Goal: Task Accomplishment & Management: Manage account settings

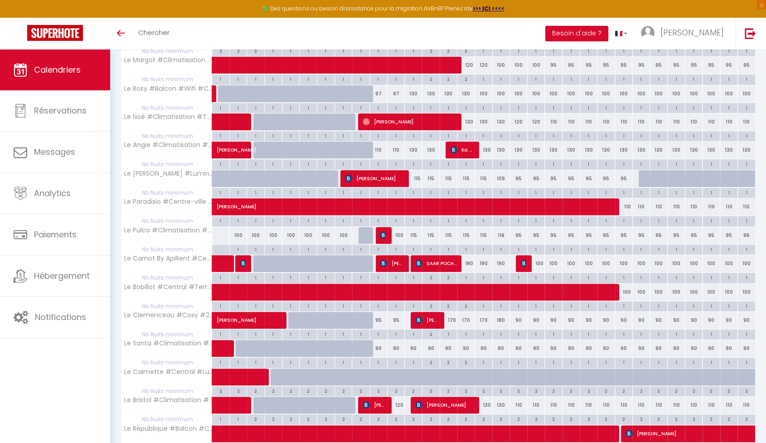
scroll to position [228, 0]
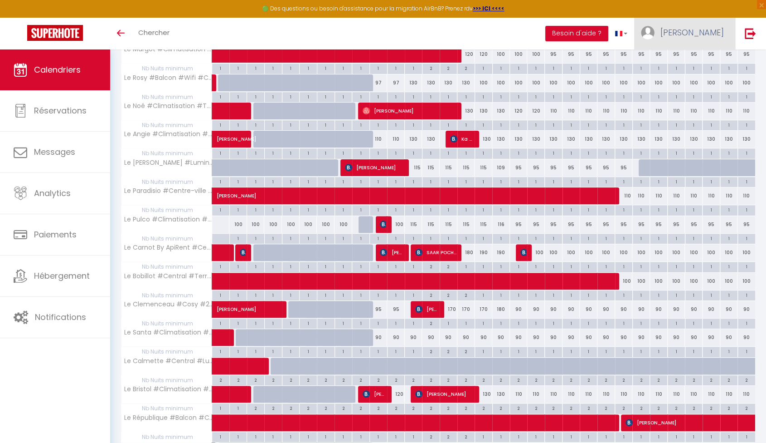
click at [721, 30] on span "[PERSON_NAME]" at bounding box center [692, 32] width 63 height 11
click at [713, 67] on link "Paramètres" at bounding box center [699, 62] width 67 height 15
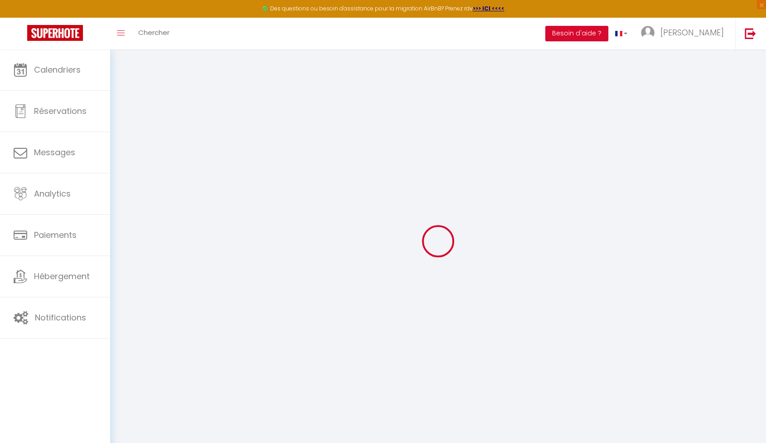
type input "68GUVs0UlsyR2IcWKanJCJMds"
type input "M32QH4CNkUkt09Ql6leZs0oNg"
type input "[URL][DOMAIN_NAME]"
select select "fr"
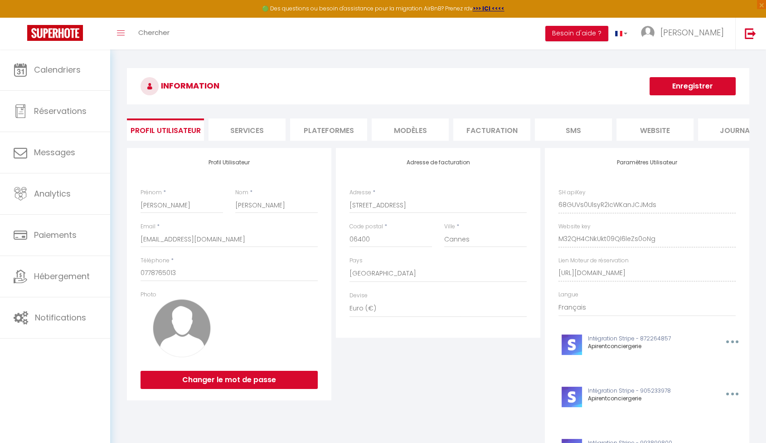
click at [253, 131] on li "Services" at bounding box center [247, 129] width 77 height 22
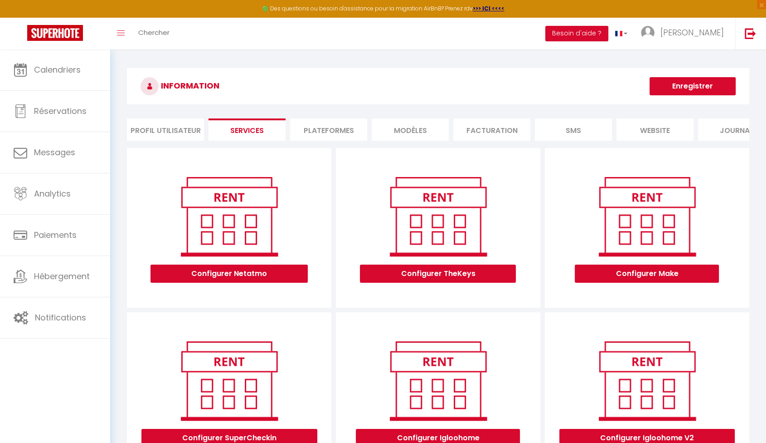
click at [323, 131] on li "Plateformes" at bounding box center [328, 129] width 77 height 22
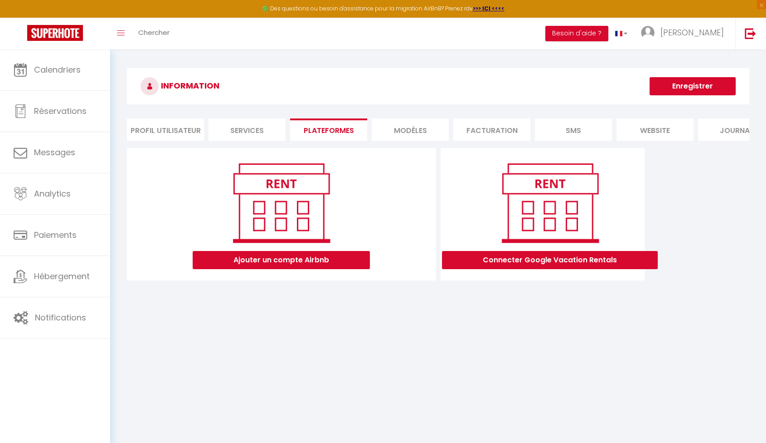
click at [410, 131] on li "MODÈLES" at bounding box center [410, 129] width 77 height 22
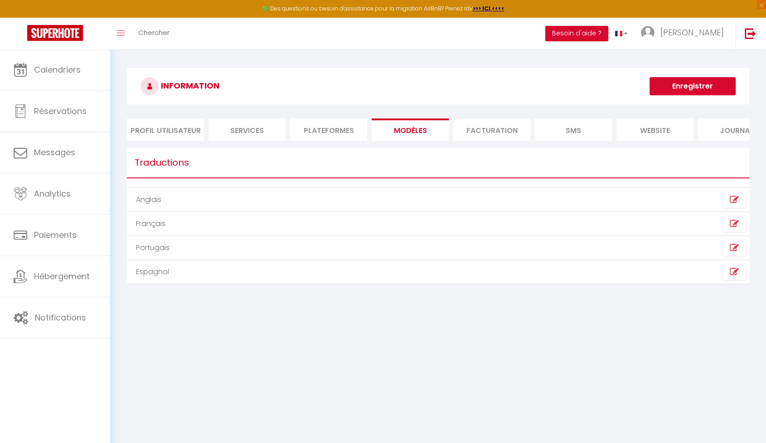
click at [501, 130] on li "Facturation" at bounding box center [491, 129] width 77 height 22
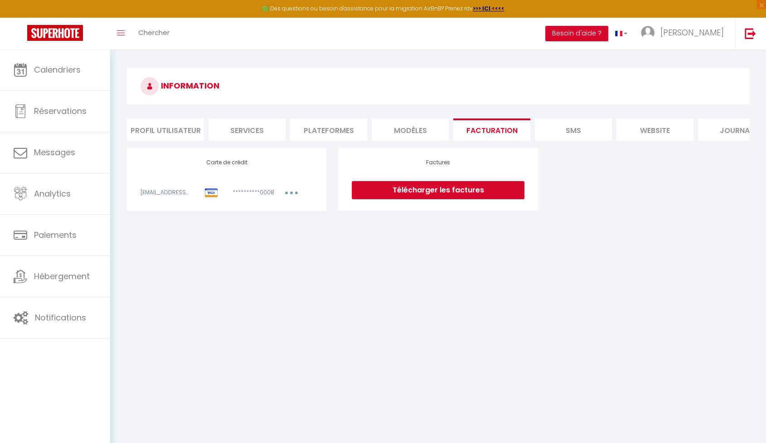
click at [146, 130] on li "Profil Utilisateur" at bounding box center [165, 129] width 77 height 22
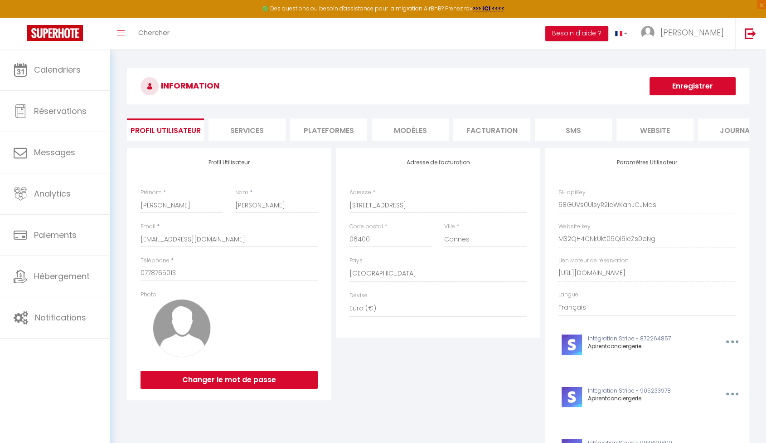
click at [321, 131] on li "Plateformes" at bounding box center [328, 129] width 77 height 22
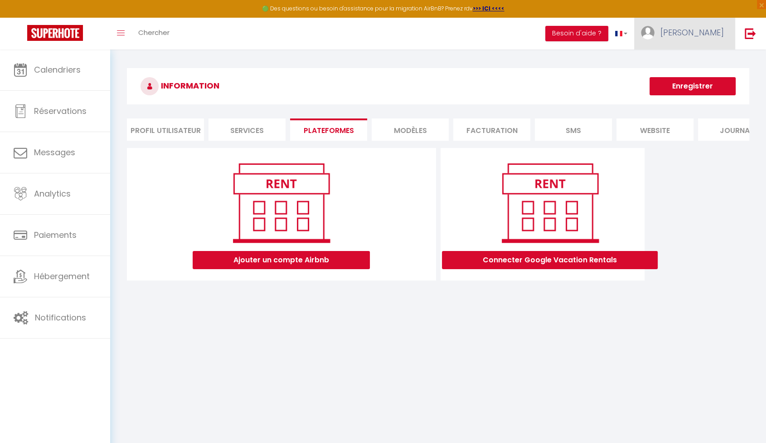
click at [713, 32] on span "[PERSON_NAME]" at bounding box center [692, 32] width 63 height 11
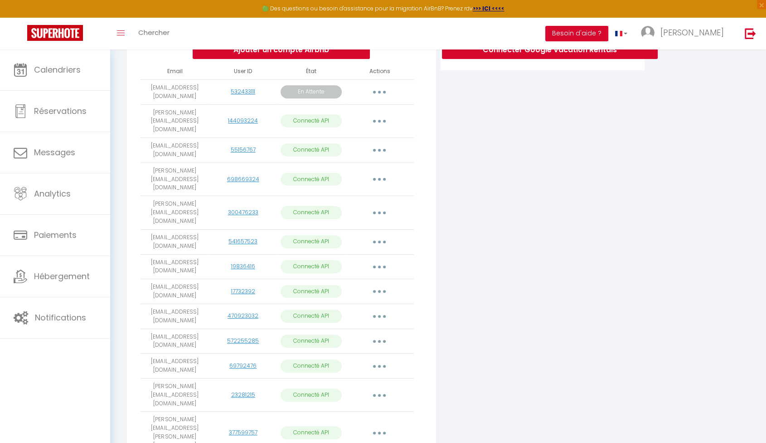
scroll to position [77, 0]
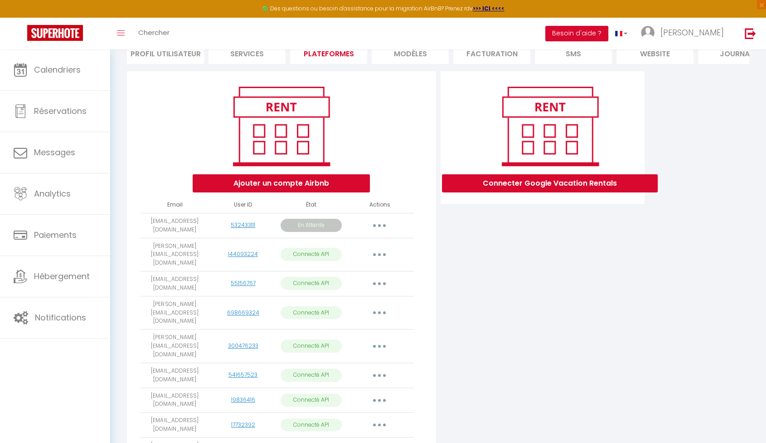
click at [376, 225] on button "button" at bounding box center [379, 225] width 25 height 15
click at [370, 301] on link "Reconnecter le compte" at bounding box center [339, 294] width 102 height 15
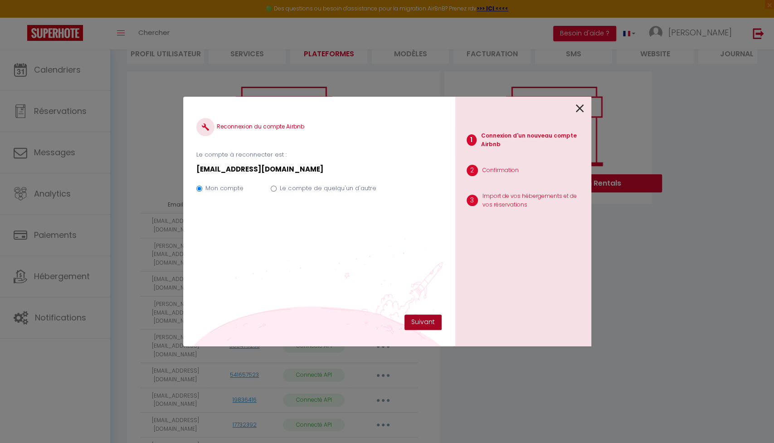
click at [415, 319] on button "Suivant" at bounding box center [422, 321] width 37 height 15
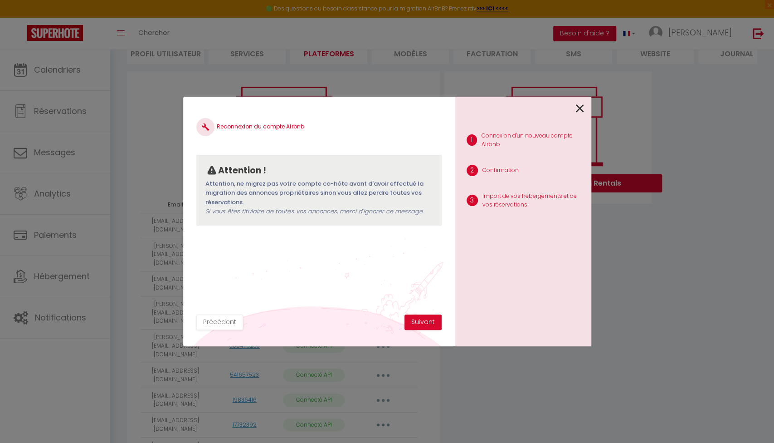
drag, startPoint x: 233, startPoint y: 195, endPoint x: 338, endPoint y: 199, distance: 105.2
click at [338, 199] on p "Attention, ne migrez pas votre compte co-hôte avant d'avoir effectué la migrati…" at bounding box center [318, 197] width 227 height 37
drag, startPoint x: 338, startPoint y: 199, endPoint x: 346, endPoint y: 209, distance: 12.7
click at [346, 209] on span "Si vous êtes titulaire de toutes vos annonces, merci d'ignorer ce message." at bounding box center [314, 211] width 218 height 9
click at [282, 237] on div "Reconnexion du compte Airbnb Attention ! Attention, ne migrez pas votre compte …" at bounding box center [318, 212] width 245 height 204
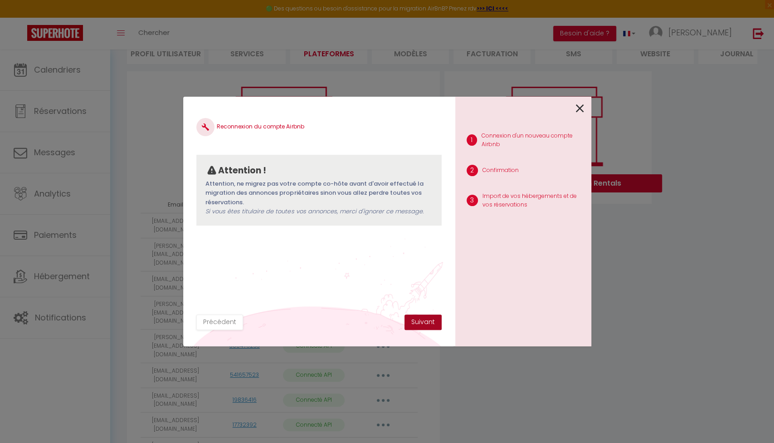
click at [418, 322] on button "Suivant" at bounding box center [422, 321] width 37 height 15
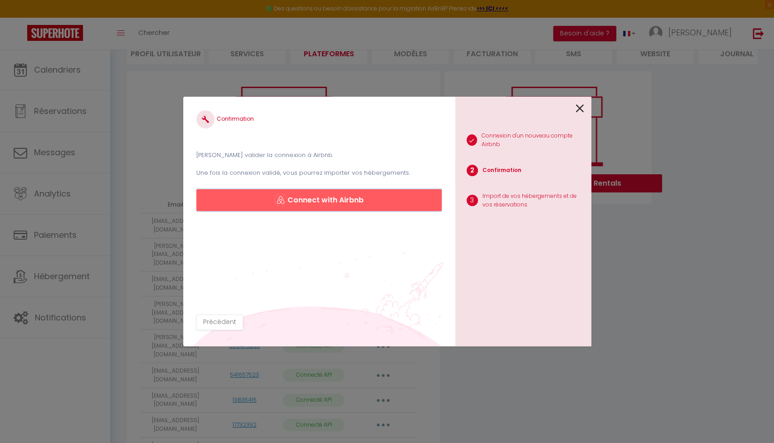
click at [357, 206] on button "Connect with Airbnb" at bounding box center [318, 200] width 245 height 22
click at [383, 198] on button "Connect with Airbnb" at bounding box center [318, 200] width 245 height 22
click at [583, 107] on icon at bounding box center [580, 109] width 8 height 14
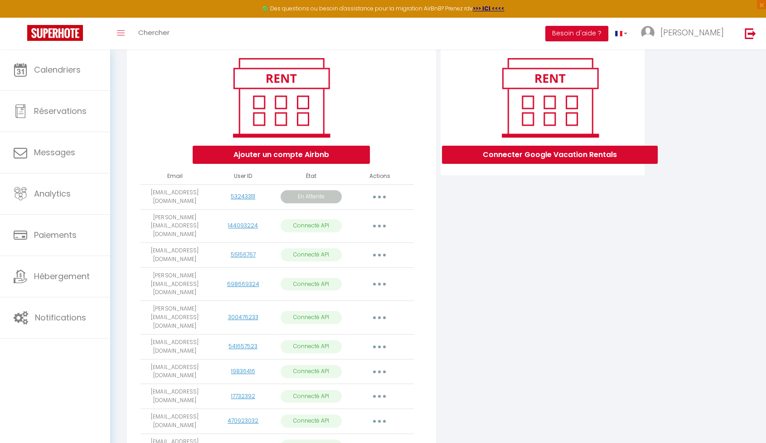
scroll to position [0, 0]
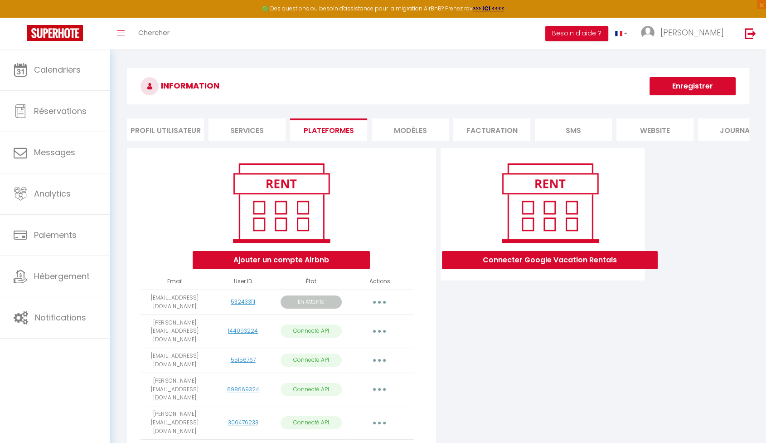
click at [385, 302] on button "button" at bounding box center [379, 302] width 25 height 15
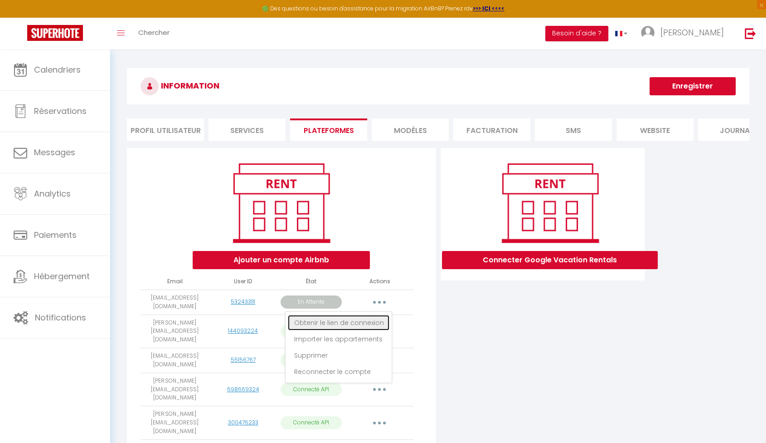
click at [375, 330] on link "Obtenir le lien de connexion" at bounding box center [339, 322] width 102 height 15
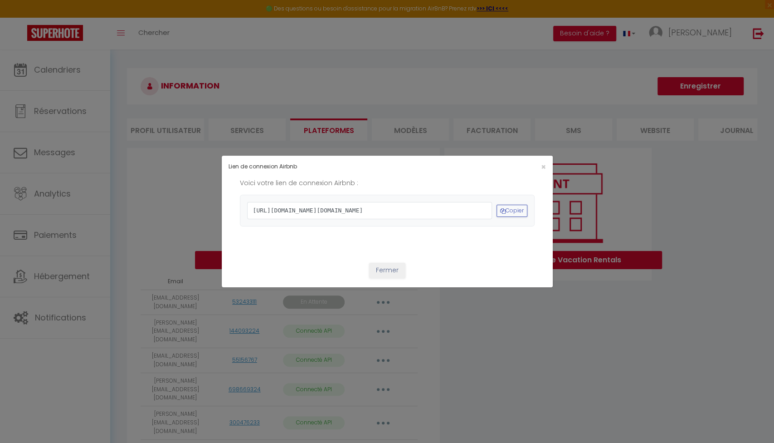
click at [456, 219] on span "[URL][DOMAIN_NAME][DOMAIN_NAME]" at bounding box center [369, 210] width 245 height 17
click at [511, 210] on button "Copier" at bounding box center [511, 210] width 31 height 12
click at [399, 278] on button "Fermer" at bounding box center [387, 270] width 36 height 15
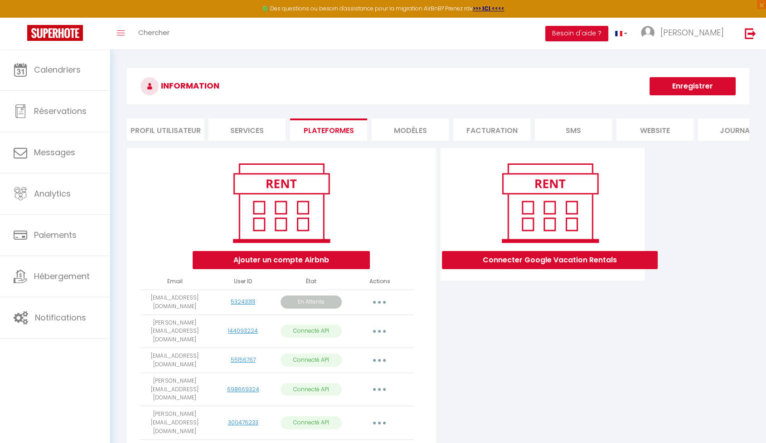
click at [374, 307] on button "button" at bounding box center [379, 302] width 25 height 15
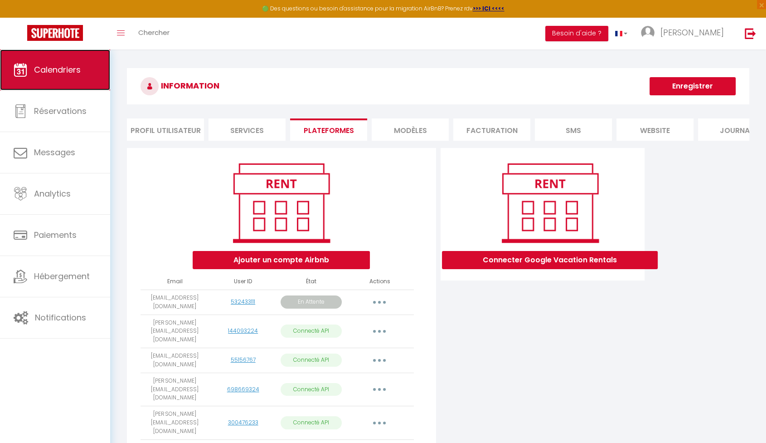
click at [77, 61] on link "Calendriers" at bounding box center [55, 69] width 110 height 41
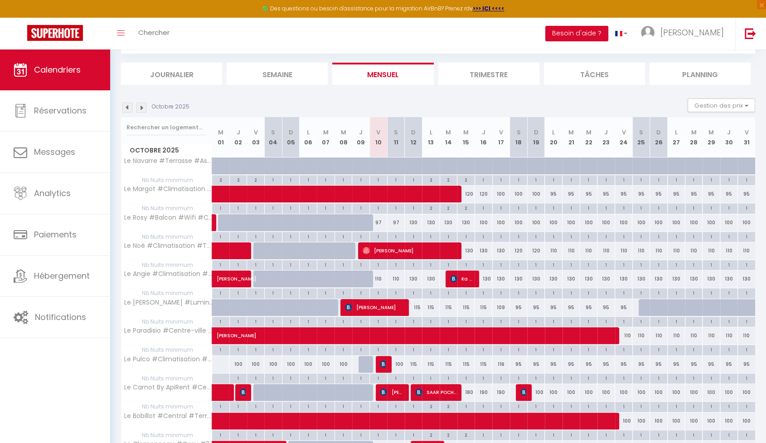
scroll to position [73, 0]
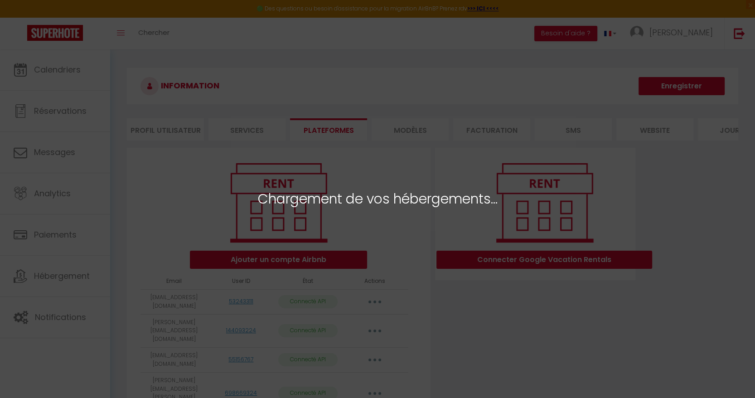
select select
select select "74710"
select select "70454"
select select "70357"
select select
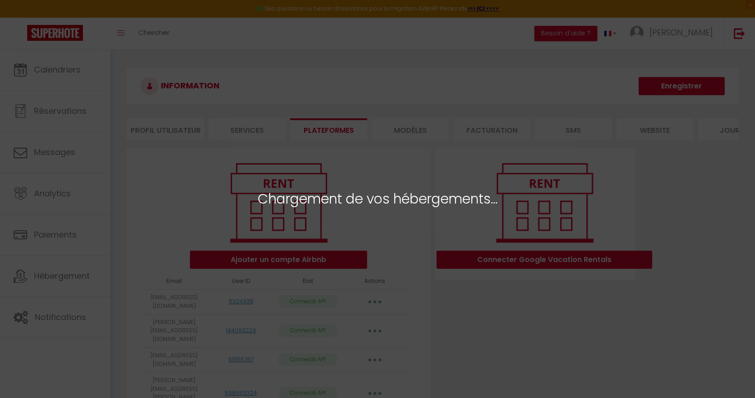
select select "27110"
select select "32883"
select select "44061"
select select "36650"
select select
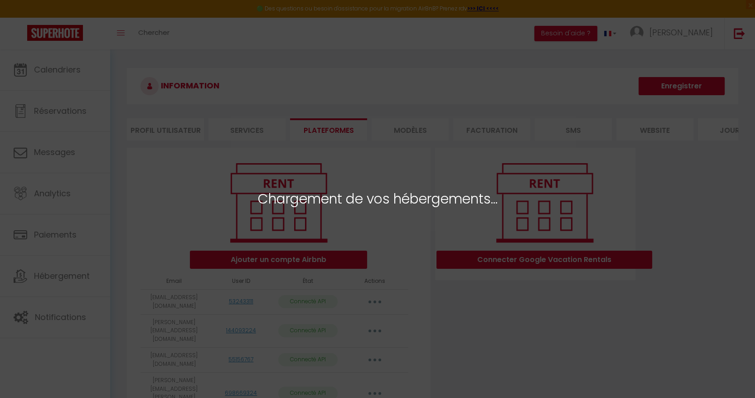
select select "39235"
select select "40890"
select select "41849"
select select "47132"
select select "41043"
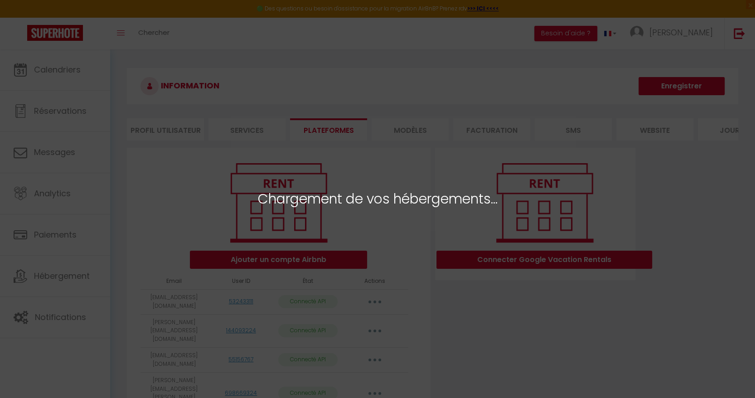
select select "28304"
select select
select select "38826"
select select
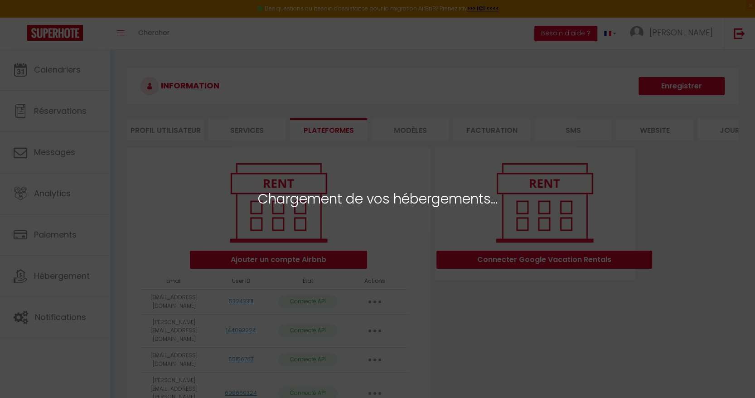
select select
select select "77592"
select select
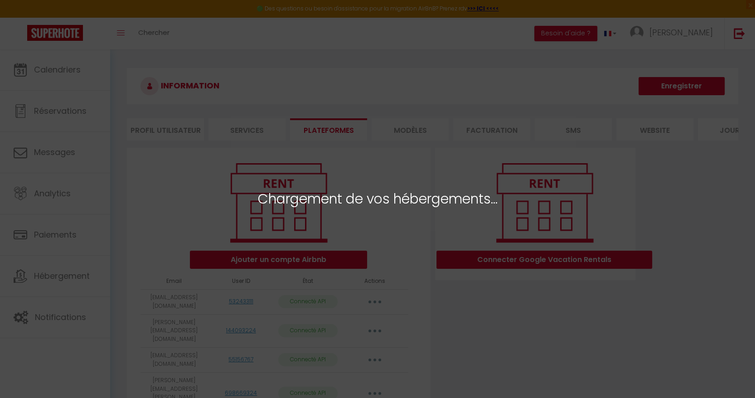
select select
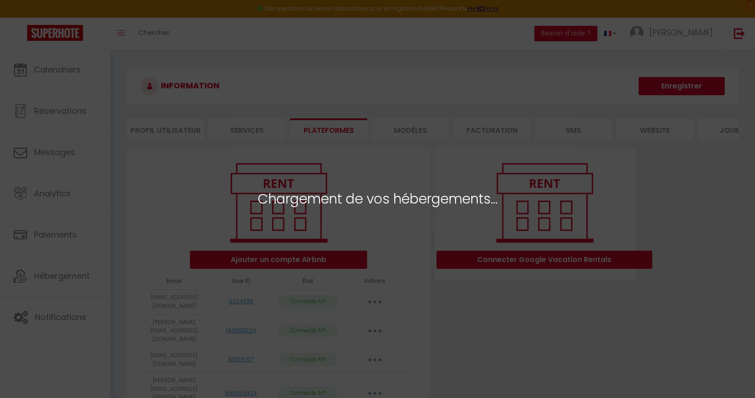
select select
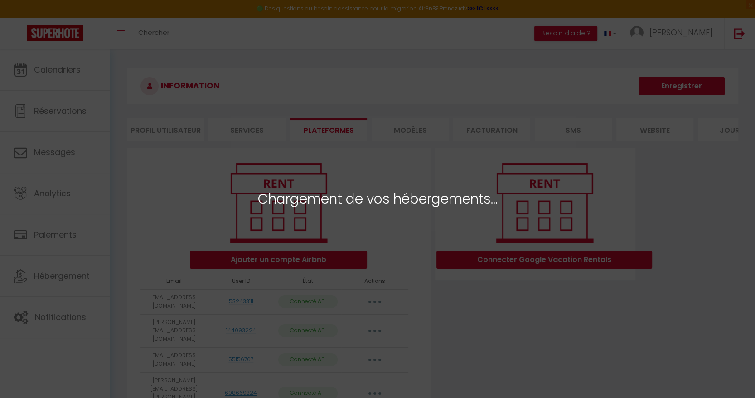
select select
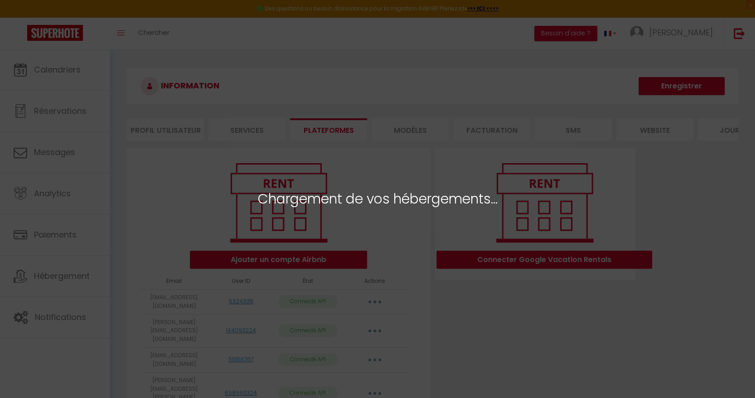
select select
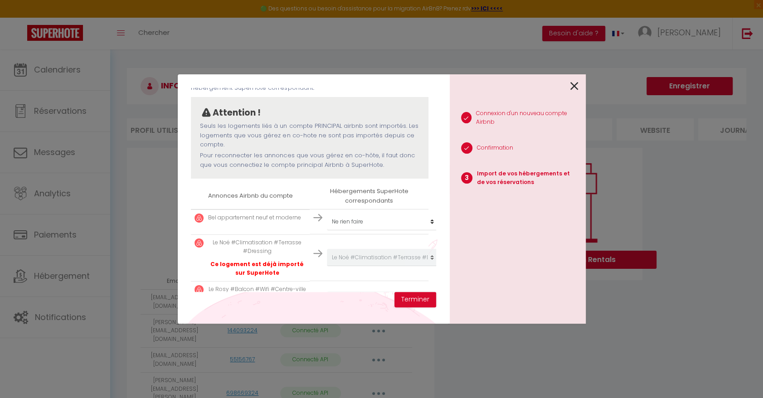
scroll to position [101, 0]
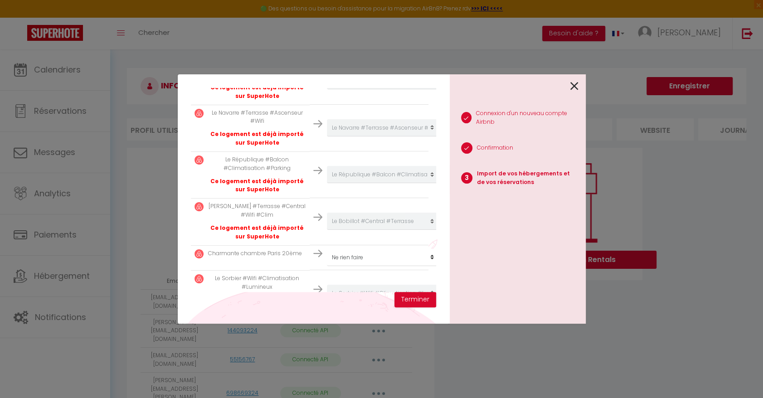
select select
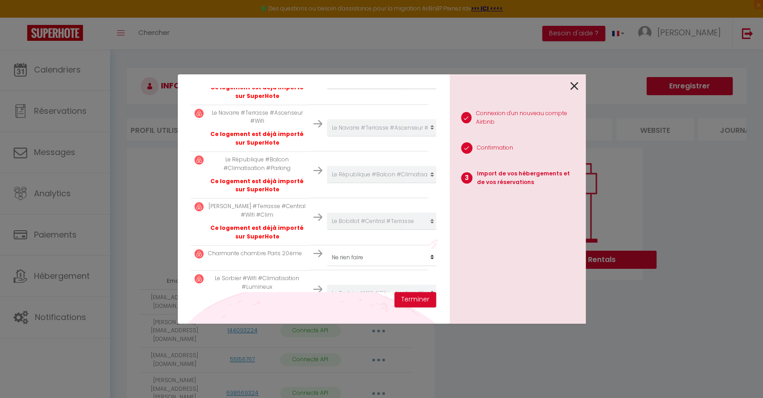
select select
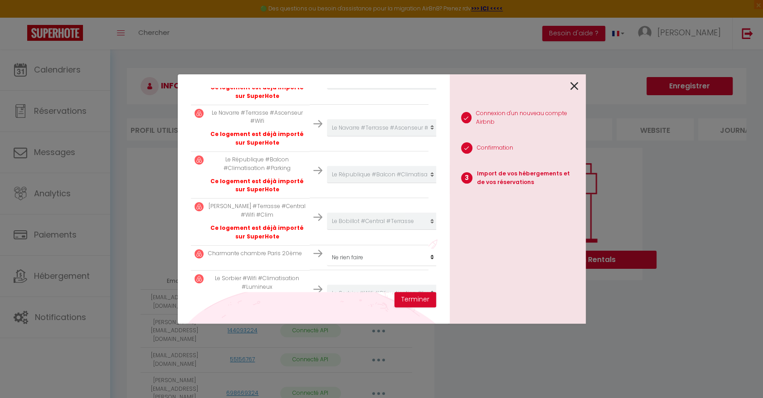
select select
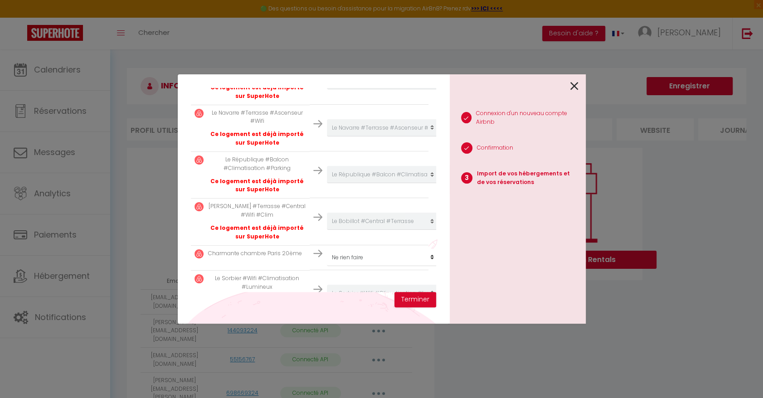
select select
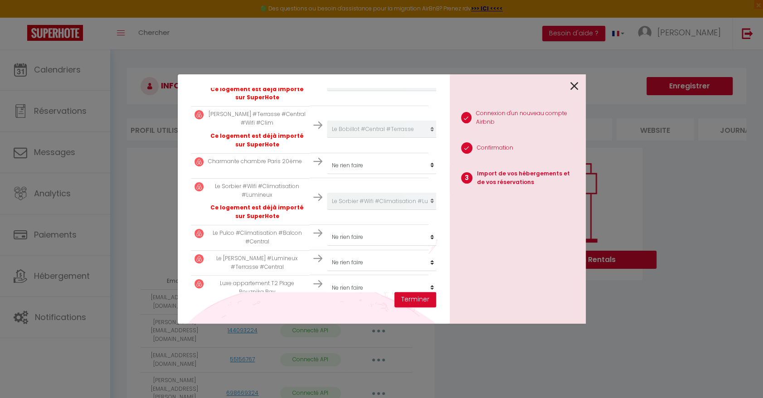
scroll to position [856, 0]
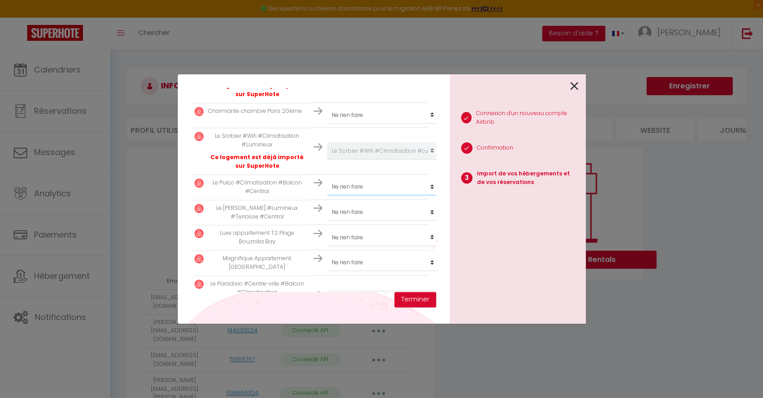
click at [364, 186] on select "Créer un nouvel hébergement Ne rien faire Le Carnot By ApiRent #Centre-ville#Cl…" at bounding box center [383, 186] width 112 height 17
select select "78174"
click at [327, 178] on select "Créer un nouvel hébergement Ne rien faire Le Carnot By ApiRent #Centre-ville#Cl…" at bounding box center [383, 186] width 112 height 17
select select
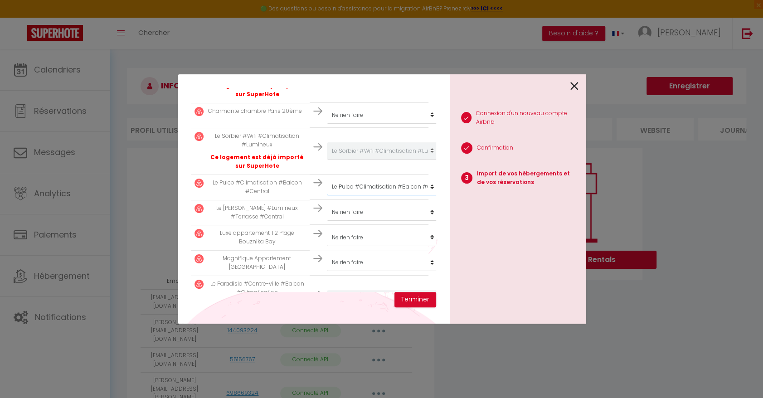
select select
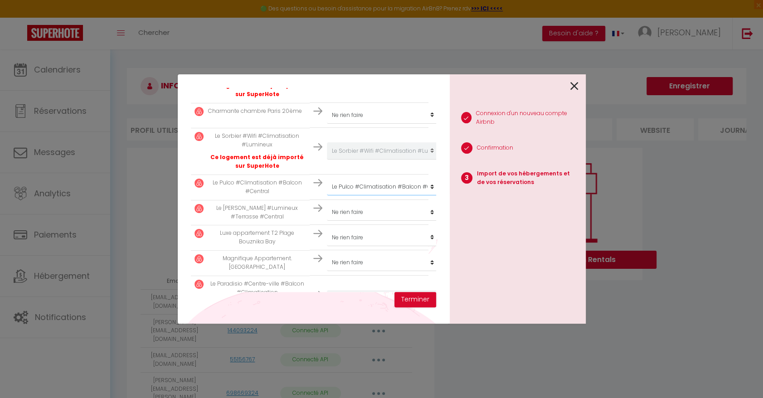
select select
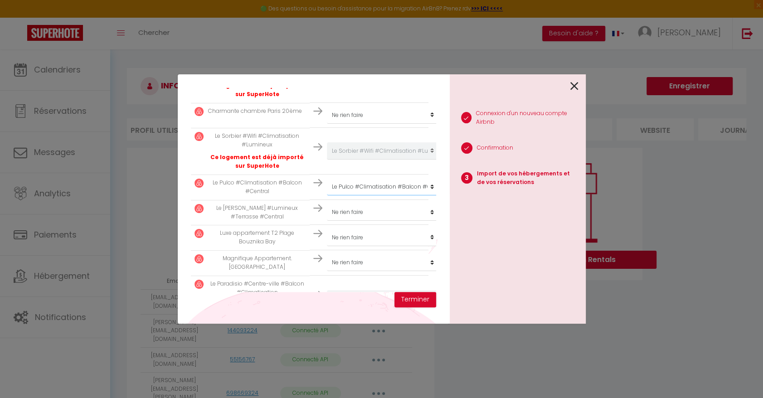
select select
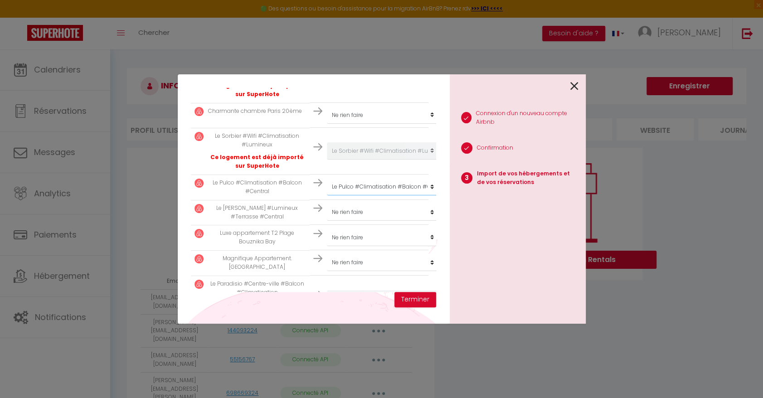
select select
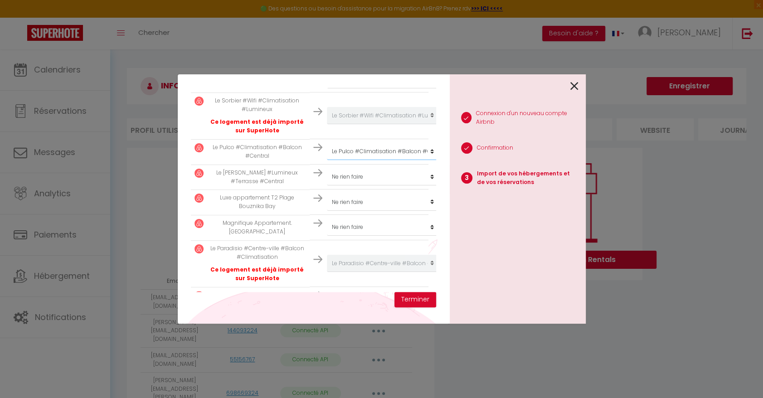
scroll to position [907, 0]
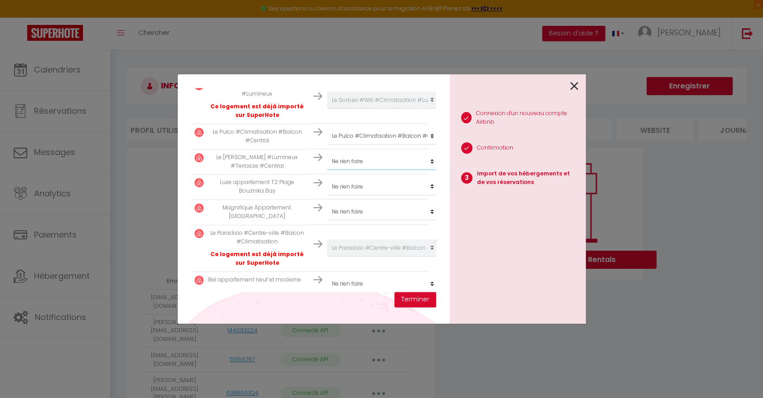
click at [387, 159] on select "Créer un nouvel hébergement Ne rien faire Le Carnot By ApiRent #Centre-ville#Cl…" at bounding box center [383, 161] width 112 height 17
select select "77591"
click at [327, 153] on select "Créer un nouvel hébergement Ne rien faire Le Carnot By ApiRent #Centre-ville#Cl…" at bounding box center [383, 161] width 112 height 17
select select
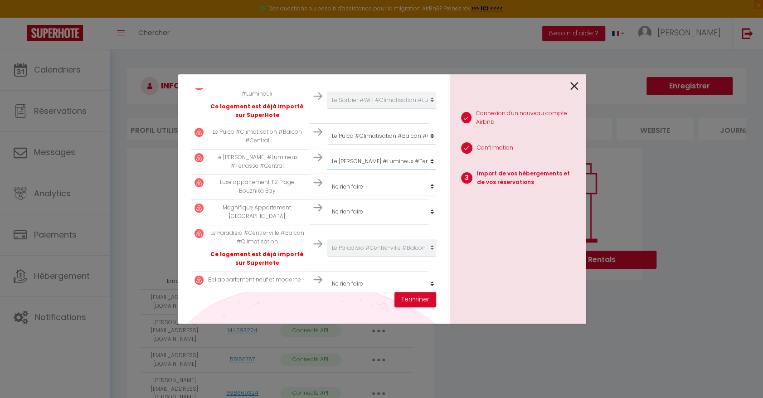
select select
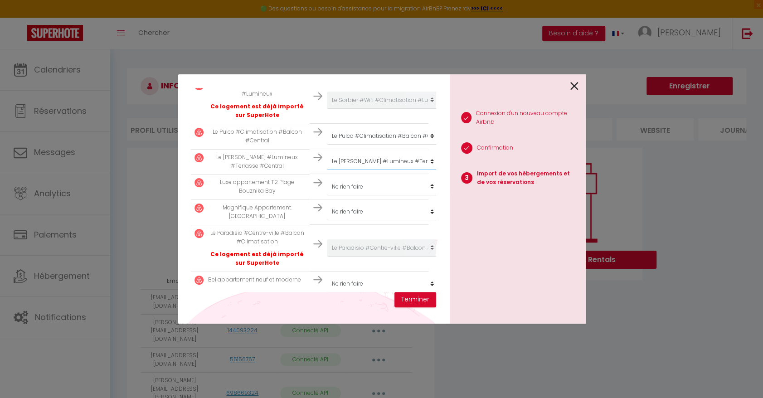
select select
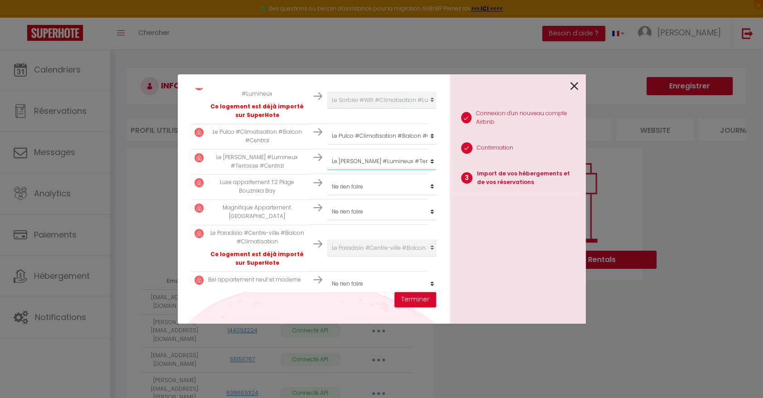
select select
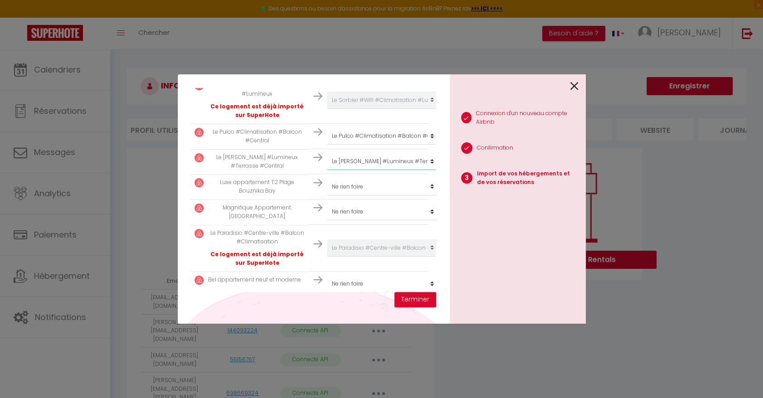
select select
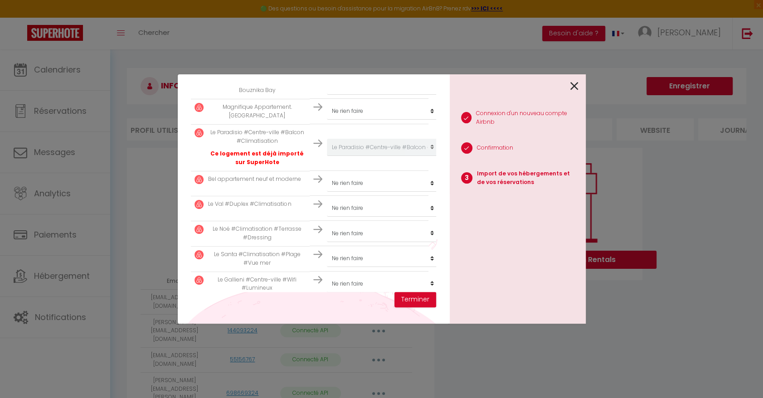
scroll to position [1058, 0]
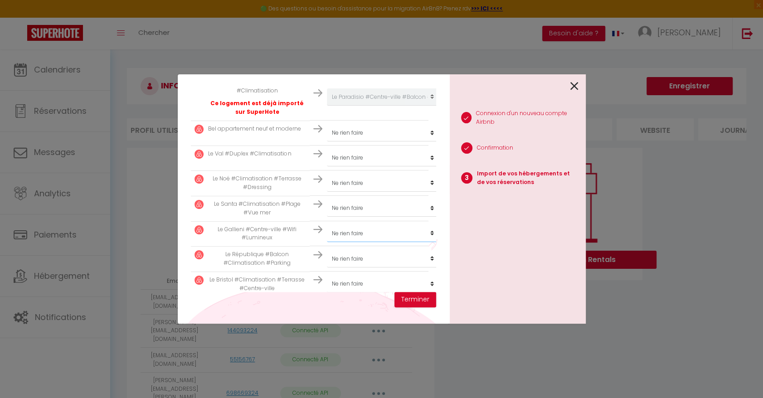
click at [345, 233] on select "Créer un nouvel hébergement Ne rien faire Le Carnot By ApiRent #Centre-ville#Cl…" at bounding box center [383, 233] width 112 height 17
select select "41849"
click at [327, 225] on select "Créer un nouvel hébergement Ne rien faire Le Carnot By ApiRent #Centre-ville#Cl…" at bounding box center [383, 233] width 112 height 17
select select
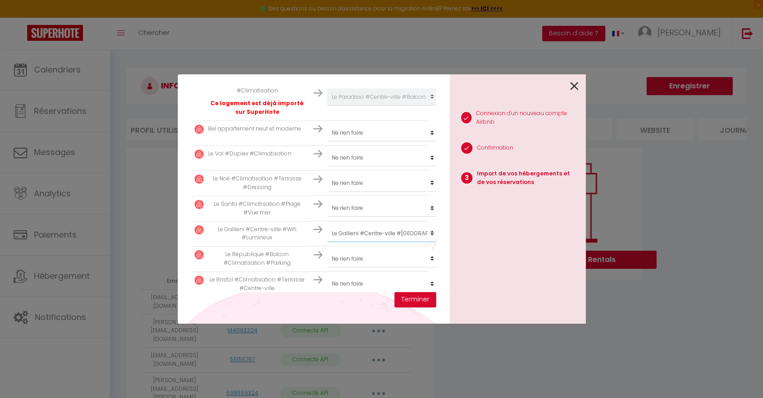
select select
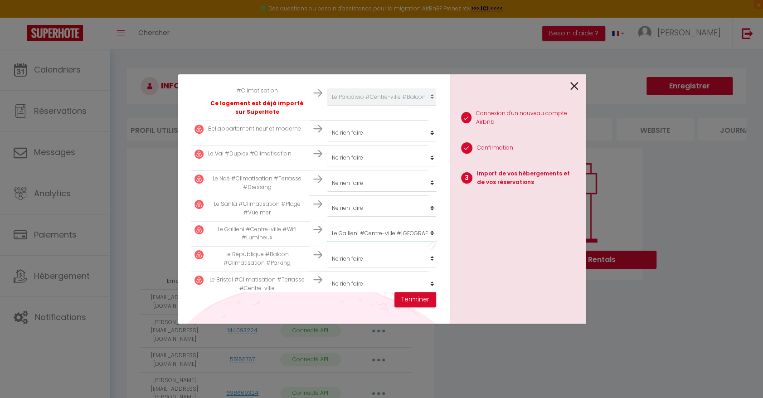
select select
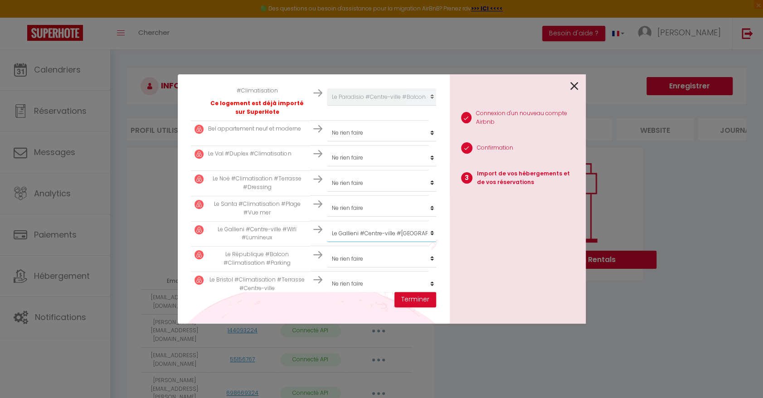
select select
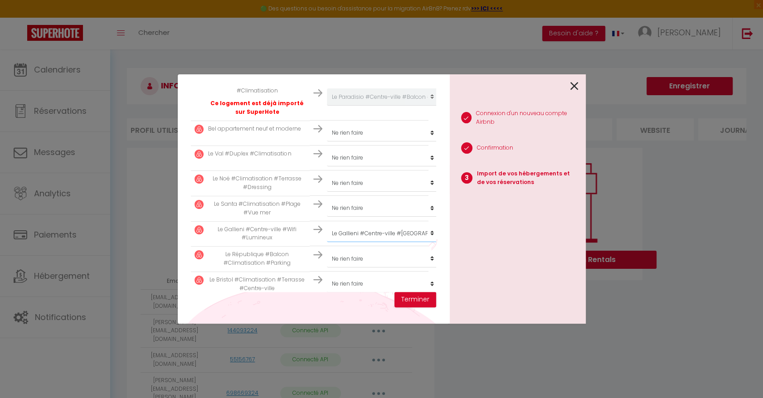
select select
click at [359, 230] on select "Créer un nouvel hébergement Ne rien faire Le Carnot By ApiRent #Centre-ville#Cl…" at bounding box center [383, 233] width 112 height 17
select select
click at [327, 225] on select "Créer un nouvel hébergement Ne rien faire Le Carnot By ApiRent #Centre-ville#Cl…" at bounding box center [383, 233] width 112 height 17
select select
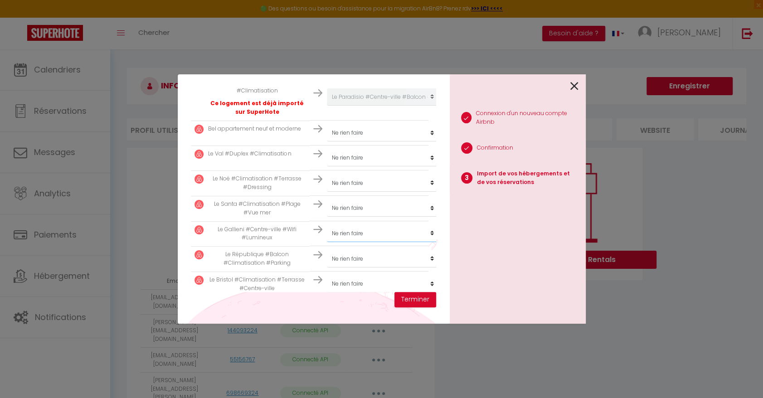
select select
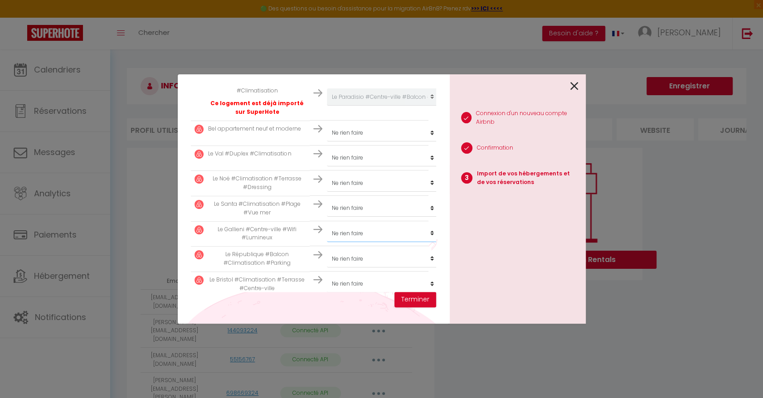
select select
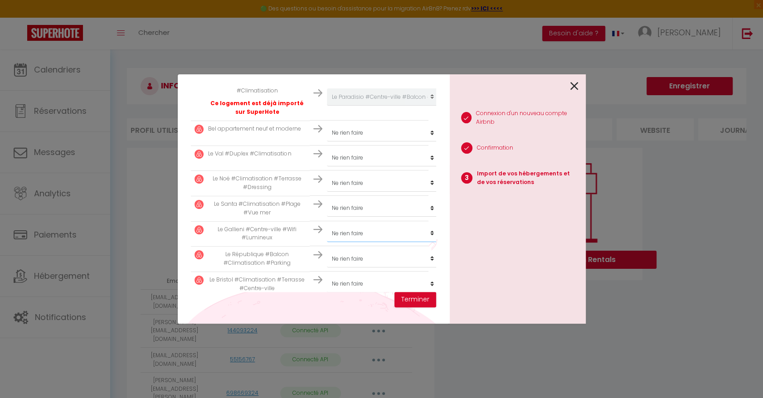
select select
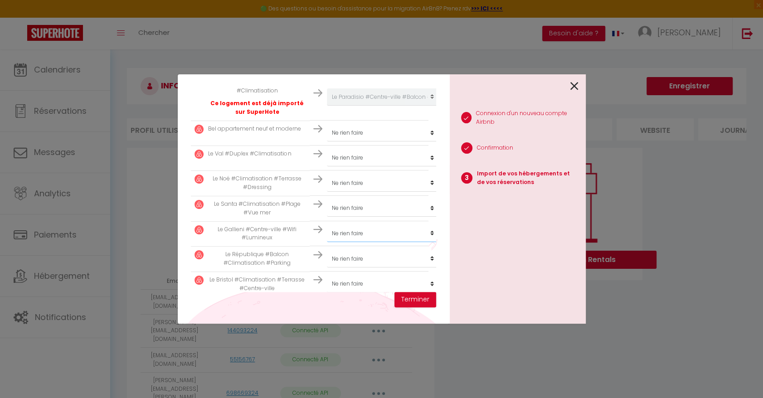
select select
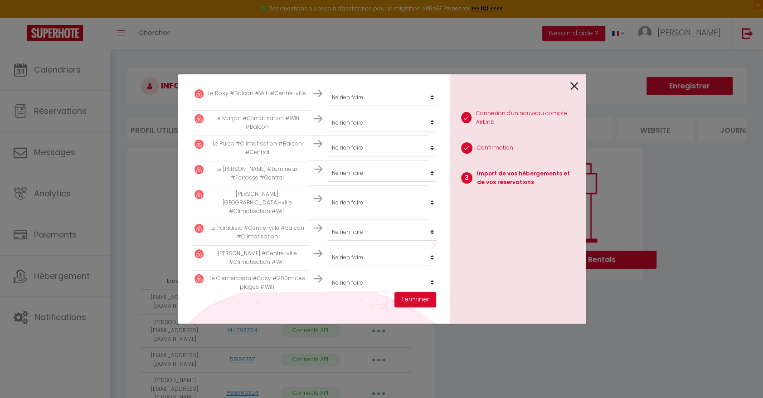
scroll to position [1375, 0]
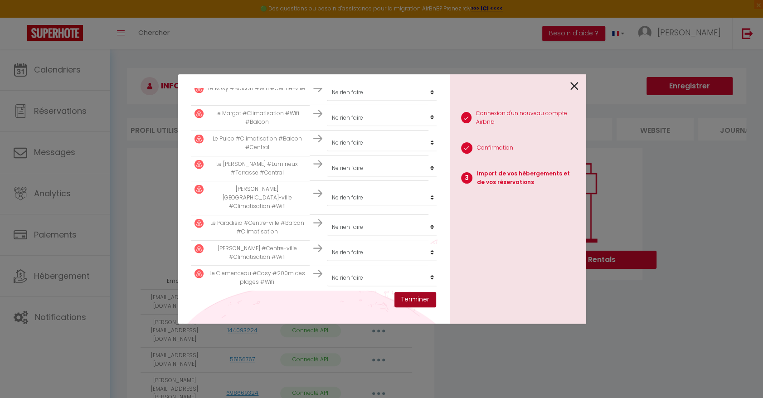
click at [428, 297] on button "Terminer" at bounding box center [415, 299] width 42 height 15
select select
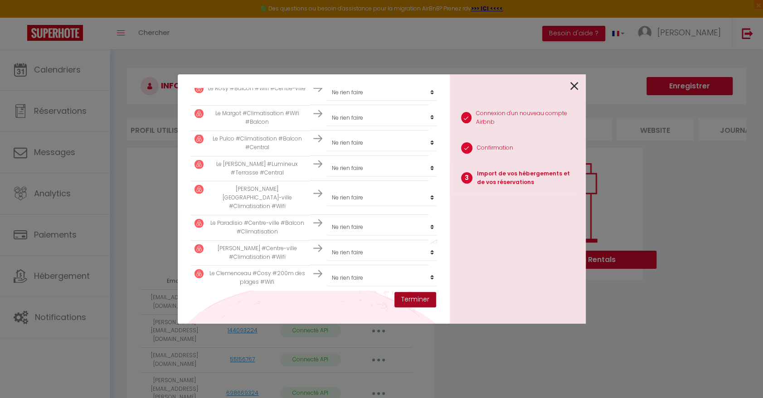
select select
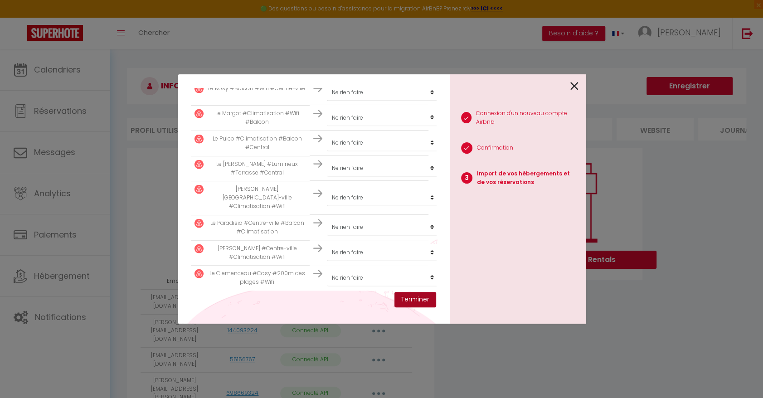
select select
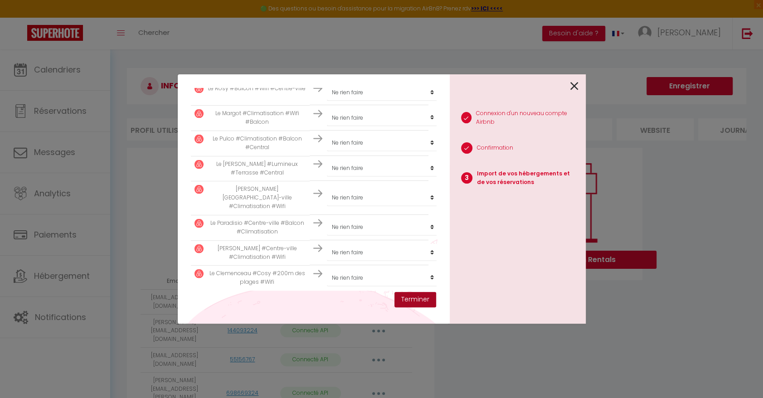
select select
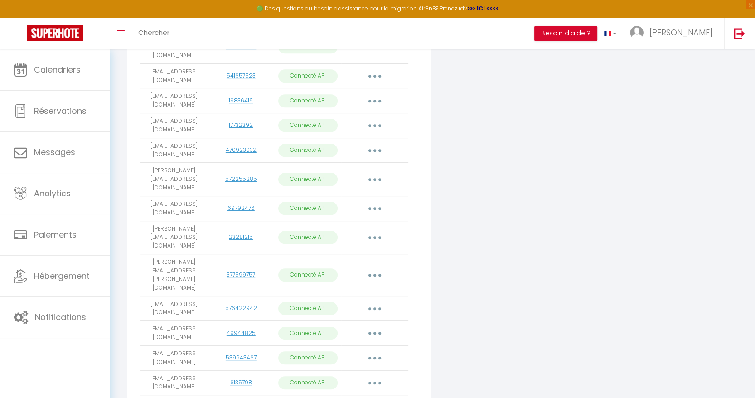
scroll to position [401, 0]
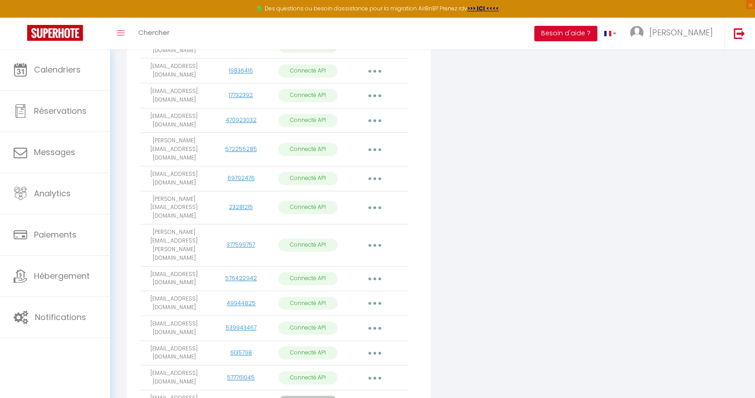
scroll to position [421, 0]
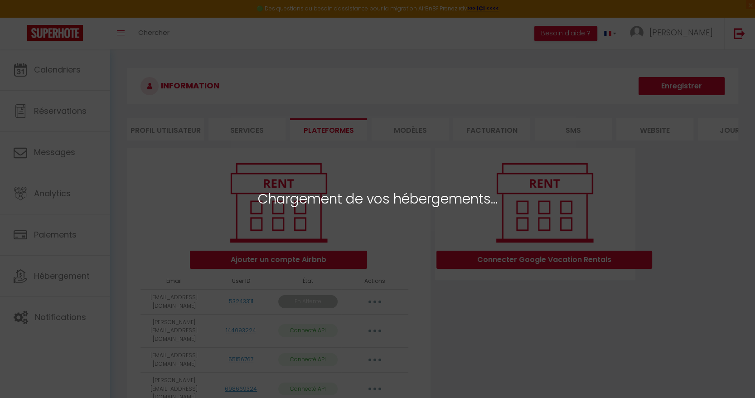
select select
select select "74710"
select select "70454"
select select "70357"
select select
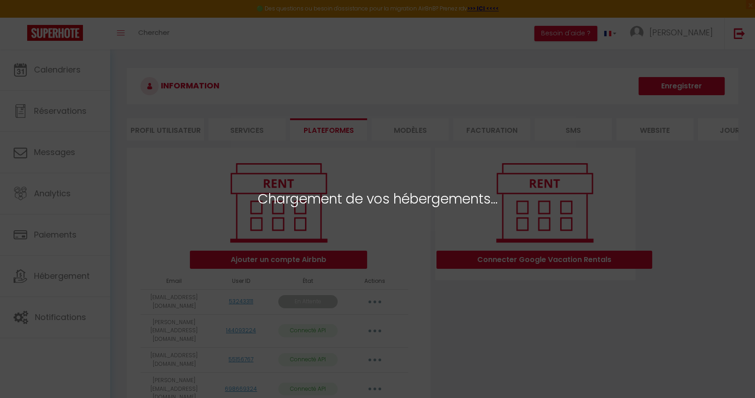
select select "27110"
select select "32883"
select select "44061"
select select "36650"
select select
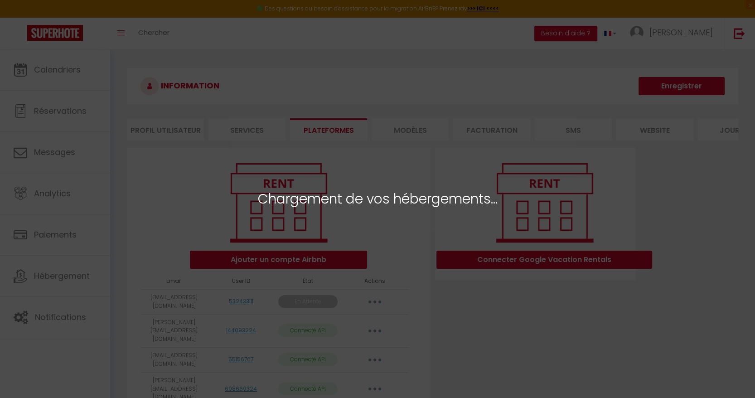
select select "39235"
select select "40890"
select select "41849"
select select "47132"
select select "41043"
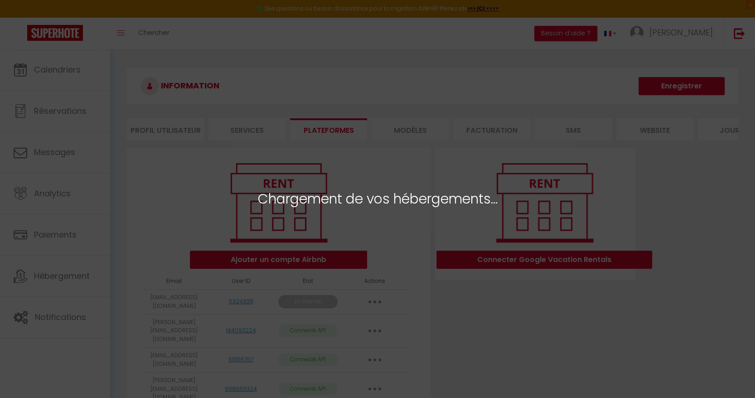
select select "28304"
select select
select select "38826"
select select
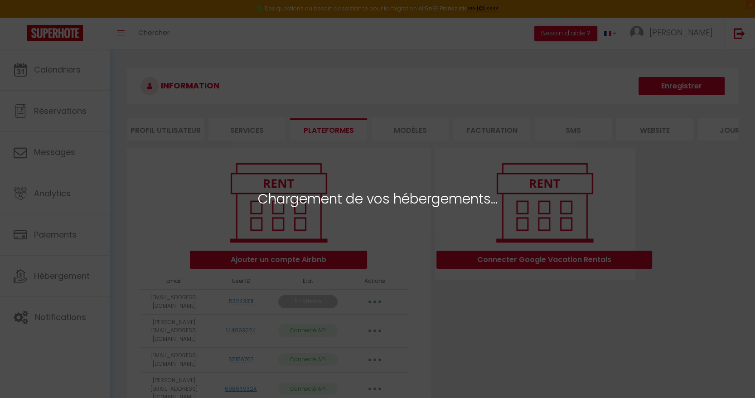
select select
select select "77592"
select select
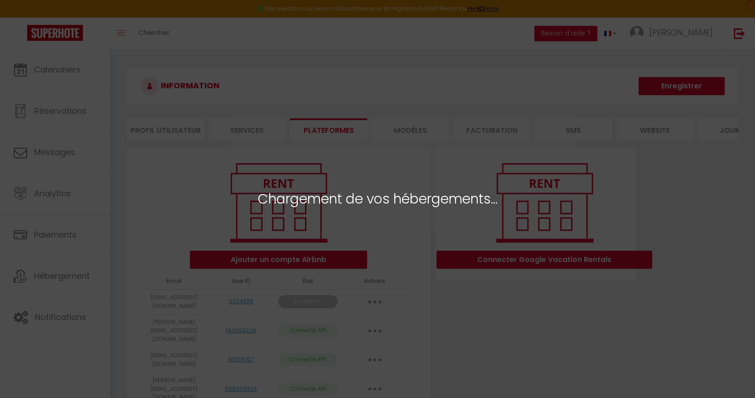
select select
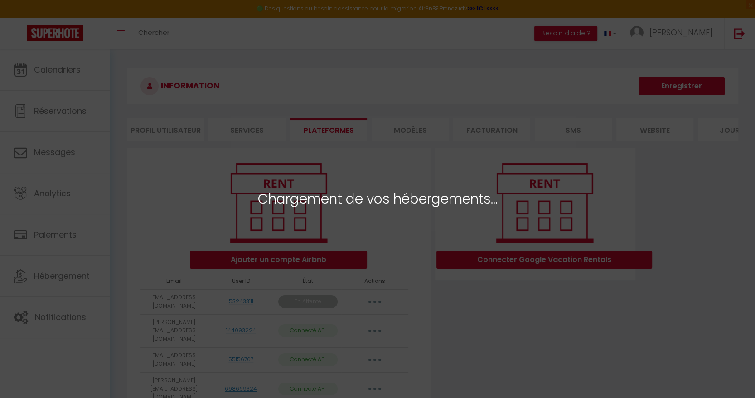
select select
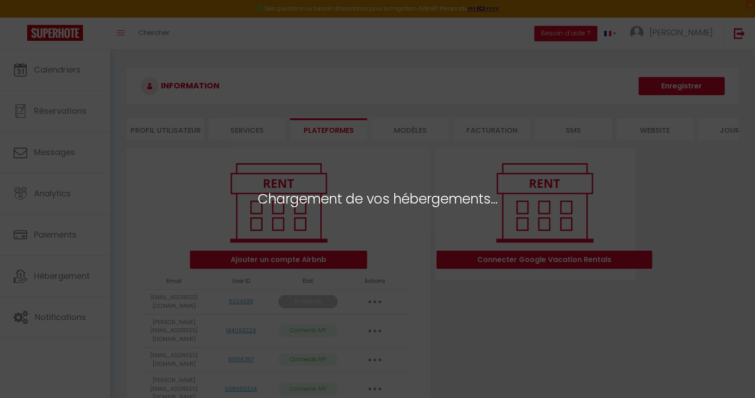
select select
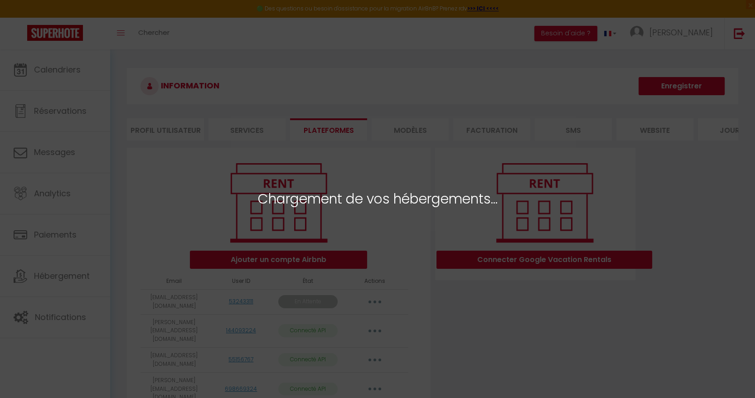
select select
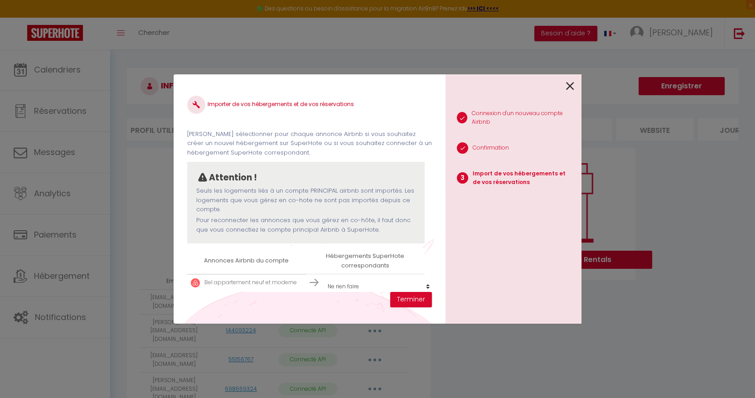
select select
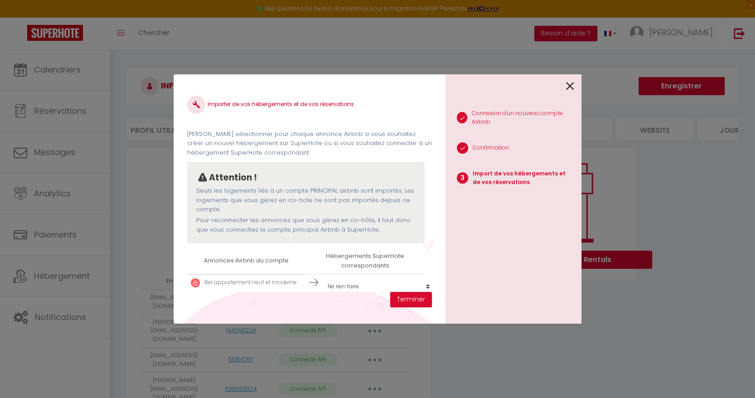
select select
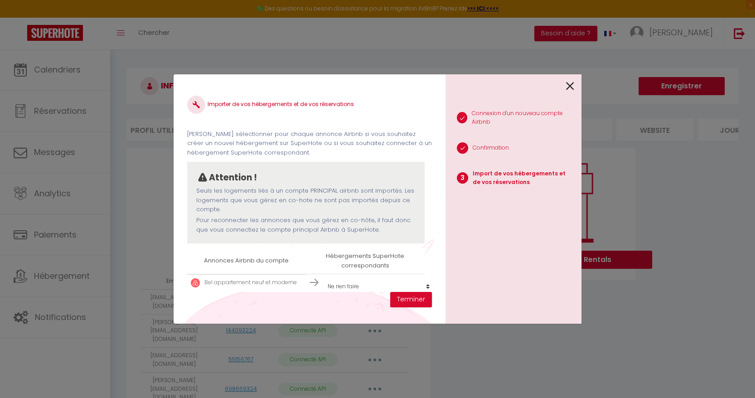
select select
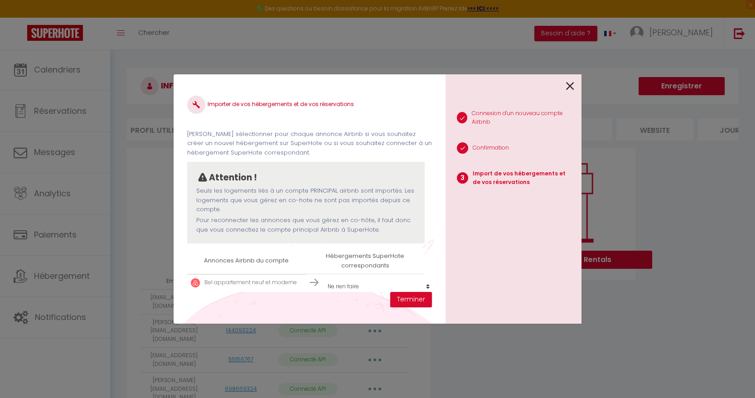
select select
